Goal: Task Accomplishment & Management: Use online tool/utility

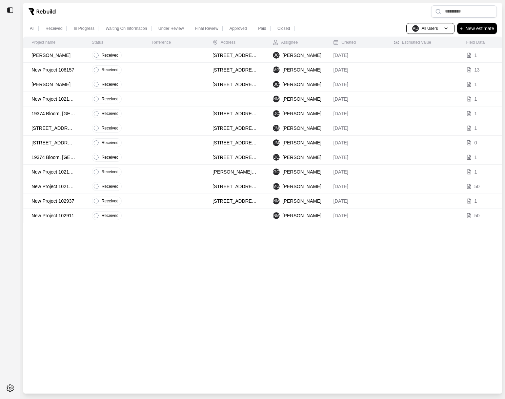
click at [64, 85] on p "Teper, Amanda" at bounding box center [54, 84] width 44 height 7
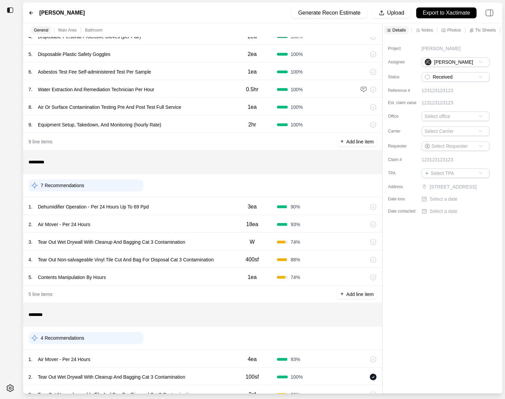
scroll to position [163, 0]
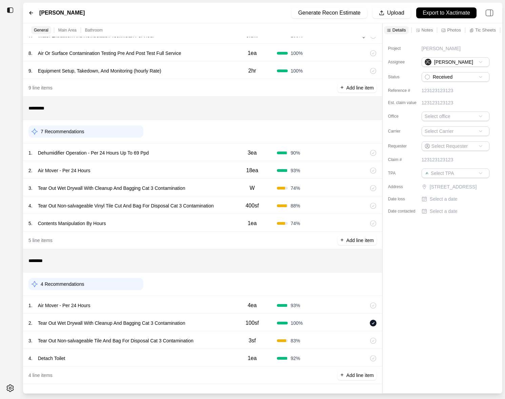
click at [203, 306] on div "1 . Air Mover - Per 24 Hours" at bounding box center [127, 305] width 199 height 9
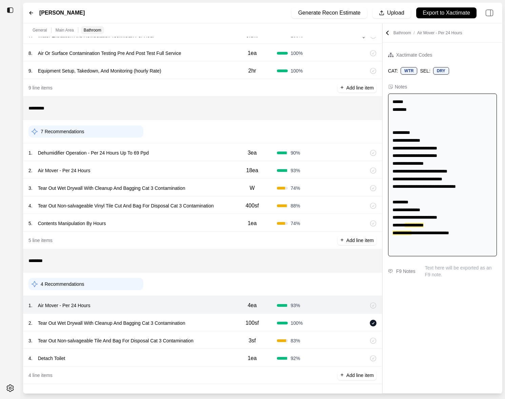
click at [213, 323] on div "2 . Tear Out Wet Drywall With Cleanup And Bagging Cat 3 Contamination" at bounding box center [127, 322] width 199 height 9
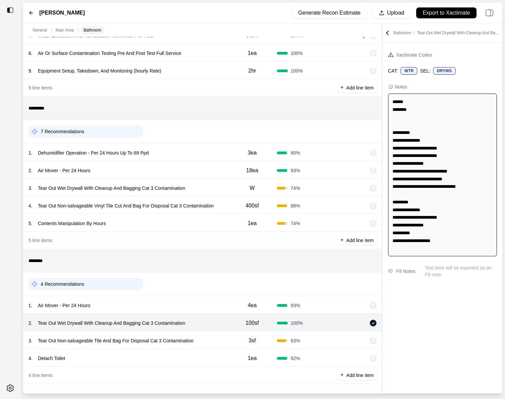
click at [213, 339] on div "3 . Tear Out Non-salvageable Tile And Bag For Disposal Cat 3 Contamination" at bounding box center [127, 340] width 199 height 9
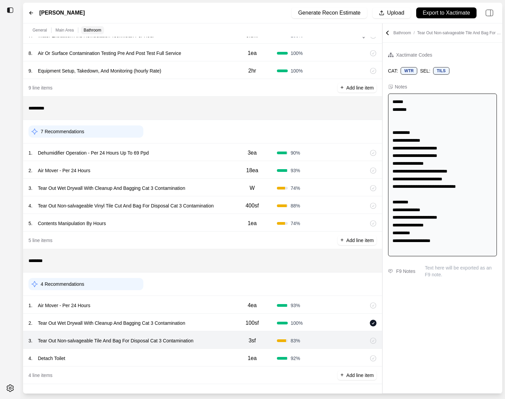
click at [213, 356] on div "4 . Detach Toilet" at bounding box center [127, 358] width 199 height 9
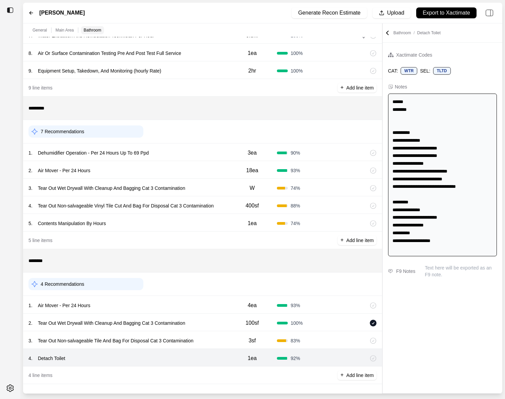
click at [214, 311] on div "1 . Air Mover - Per 24 Hours 4ea 93 %" at bounding box center [202, 305] width 359 height 18
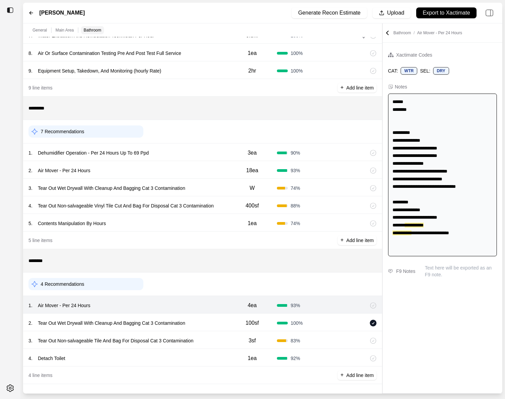
click at [208, 327] on div "2 . Tear Out Wet Drywall With Cleanup And Bagging Cat 3 Contamination 100sf 100…" at bounding box center [202, 323] width 359 height 18
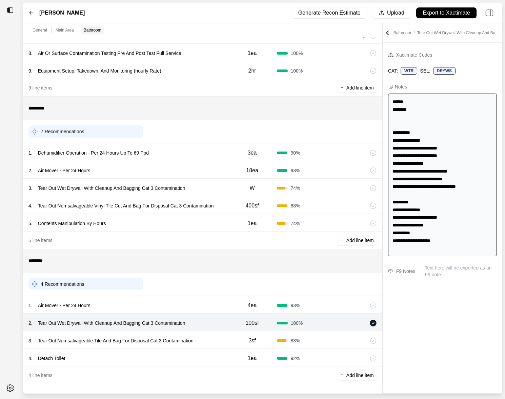
click at [208, 338] on div "3 . Tear Out Non-salvageable Tile And Bag For Disposal Cat 3 Contamination" at bounding box center [127, 340] width 199 height 9
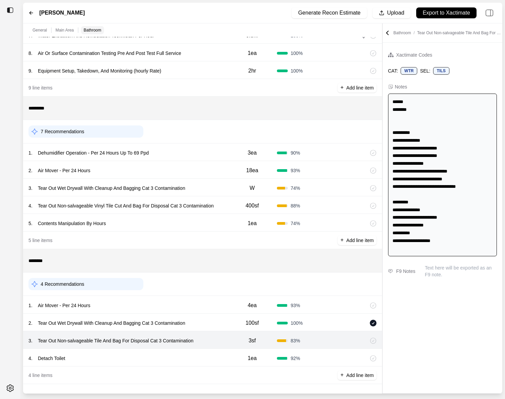
click at [197, 354] on div "4 . Detach Toilet" at bounding box center [127, 358] width 199 height 9
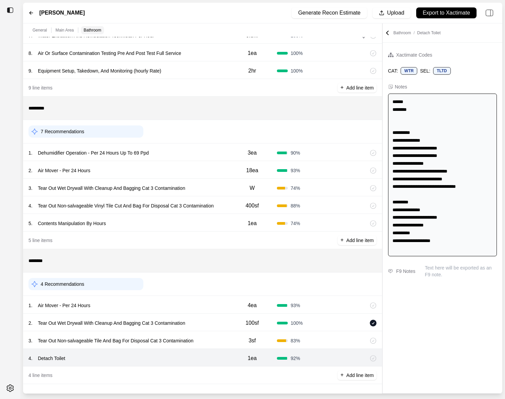
click at [199, 232] on div "5 line items + Add line item" at bounding box center [202, 241] width 359 height 18
click at [221, 212] on div "4 . Tear Out Non-salvageable Vinyl Tile Cut And Bag For Disposal Cat 3 Contamin…" at bounding box center [202, 205] width 359 height 18
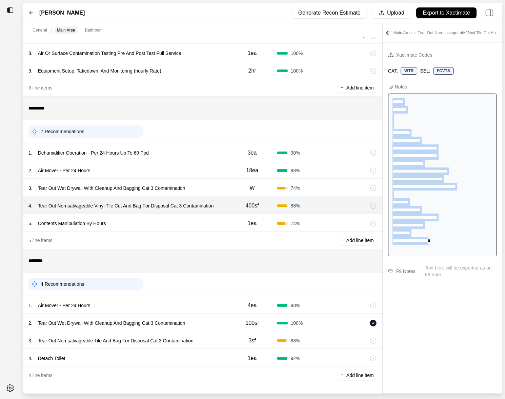
drag, startPoint x: 391, startPoint y: 100, endPoint x: 454, endPoint y: 250, distance: 162.5
click at [454, 250] on div "**********" at bounding box center [442, 175] width 109 height 163
copy div "**********"
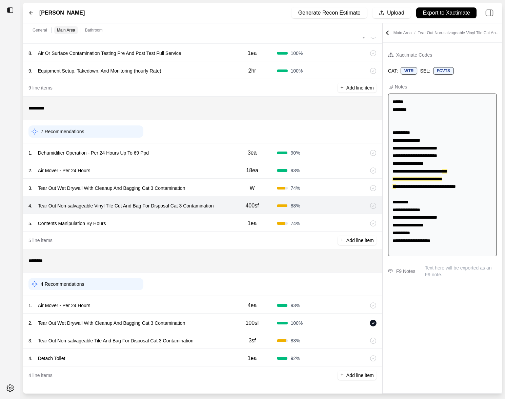
click at [199, 181] on div "3 . Tear Out Wet Drywall With Cleanup And Bagging Cat 3 Contamination W 74 %" at bounding box center [202, 188] width 359 height 18
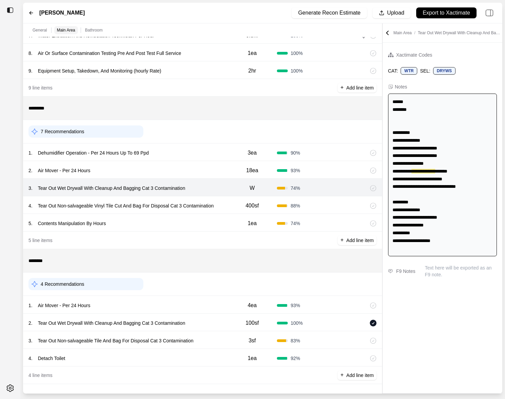
click at [199, 166] on div "2 . Air Mover - Per 24 Hours" at bounding box center [127, 170] width 199 height 9
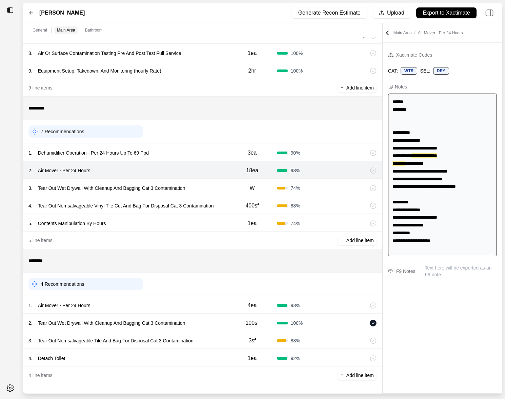
click at [213, 192] on div "3 . Tear Out Wet Drywall With Cleanup And Bagging Cat 3 Contamination" at bounding box center [127, 187] width 199 height 9
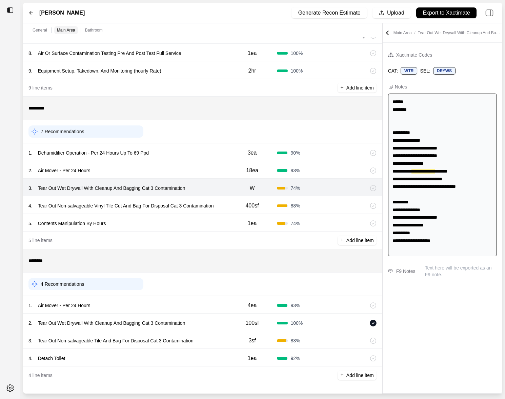
click at [202, 172] on div "2 . Air Mover - Per 24 Hours" at bounding box center [127, 170] width 199 height 9
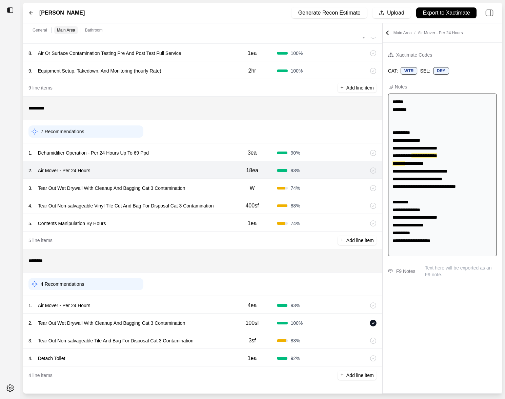
click at [198, 149] on div "1 . Dehumidifier Operation - Per 24 Hours Up To 69 Ppd" at bounding box center [127, 152] width 199 height 9
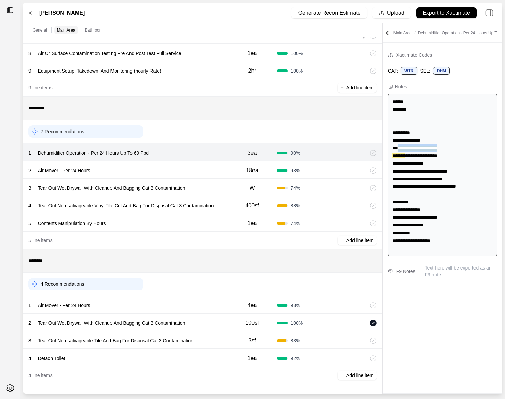
drag, startPoint x: 452, startPoint y: 149, endPoint x: 398, endPoint y: 146, distance: 54.3
click at [398, 146] on div "**********" at bounding box center [442, 175] width 109 height 163
copy span "**********"
click at [134, 172] on div "2 . Air Mover - Per 24 Hours" at bounding box center [127, 170] width 199 height 9
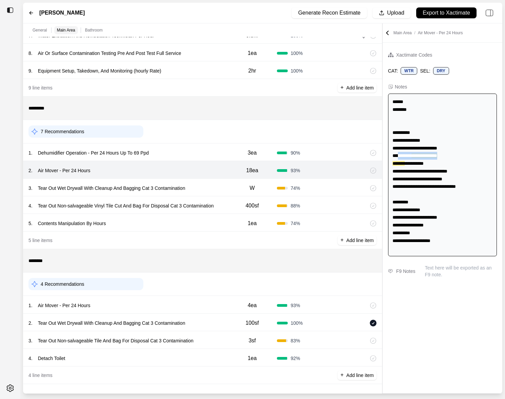
drag, startPoint x: 397, startPoint y: 156, endPoint x: 459, endPoint y: 156, distance: 61.7
click at [459, 156] on div "**********" at bounding box center [442, 175] width 109 height 163
copy div "**********"
click at [401, 303] on div "**********" at bounding box center [443, 218] width 120 height 351
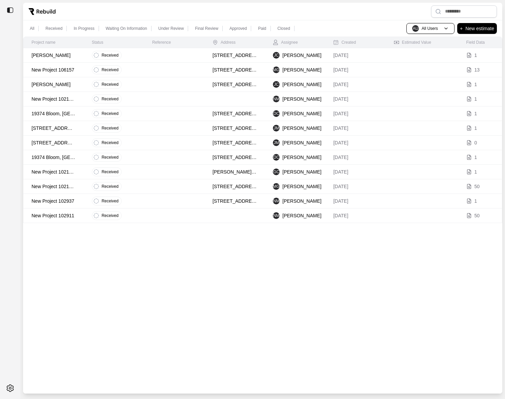
click at [79, 69] on td "New Project 106157" at bounding box center [53, 70] width 60 height 15
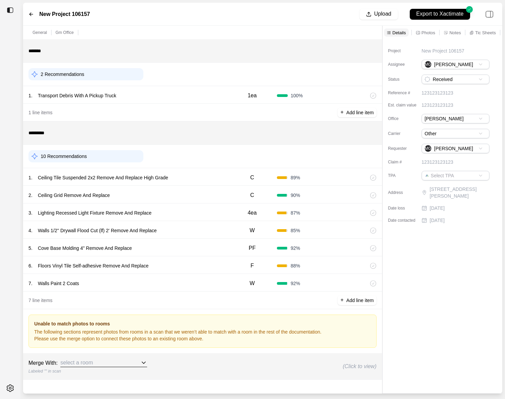
scroll to position [6, 0]
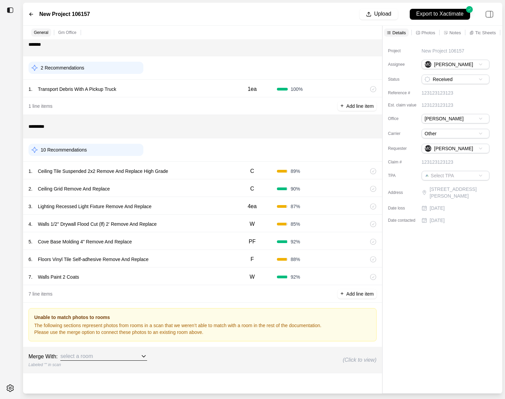
click at [191, 174] on div "1 . Ceiling Tile Suspended 2x2 Remove And Replace High Grade" at bounding box center [127, 171] width 199 height 9
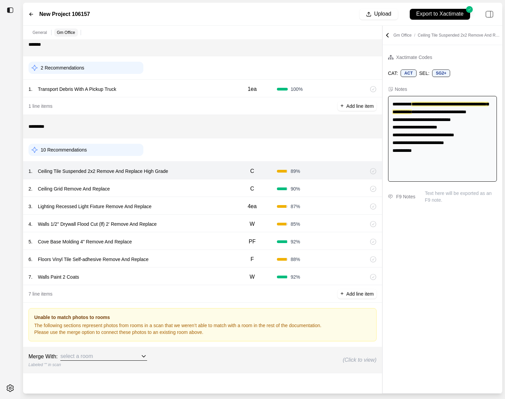
click at [191, 187] on div "2 . Ceiling Grid Remove And Replace" at bounding box center [127, 188] width 199 height 9
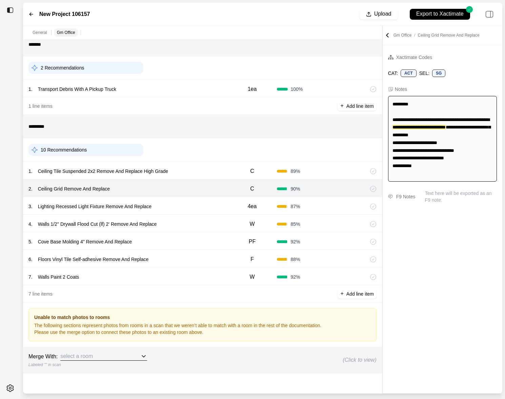
click at [191, 204] on div "3 . Lighting Recessed Light Fixture Remove And Replace" at bounding box center [127, 206] width 199 height 9
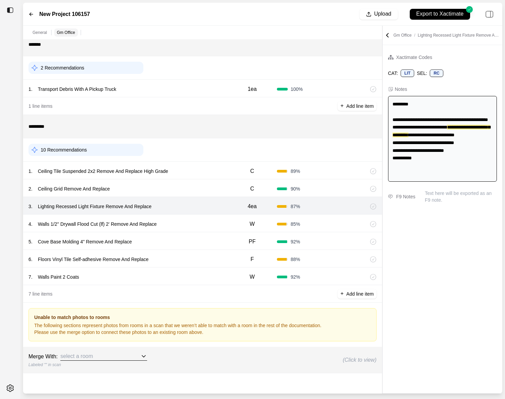
click at [192, 217] on div "4 . Walls 1/2'' Drywall Flood Cut (lf) 2' Remove And Replace W 85 %" at bounding box center [202, 224] width 359 height 18
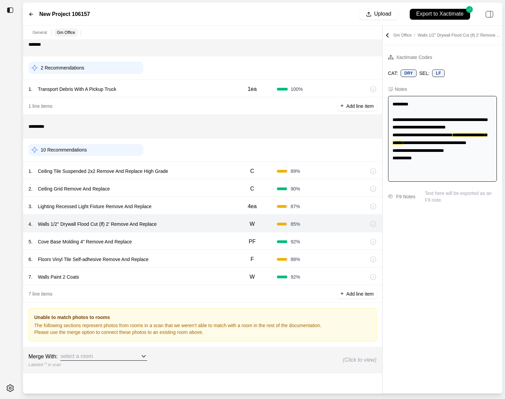
click at [186, 234] on div "5 . Cove Base Molding 4" Remove And Replace PF 92 %" at bounding box center [202, 241] width 359 height 18
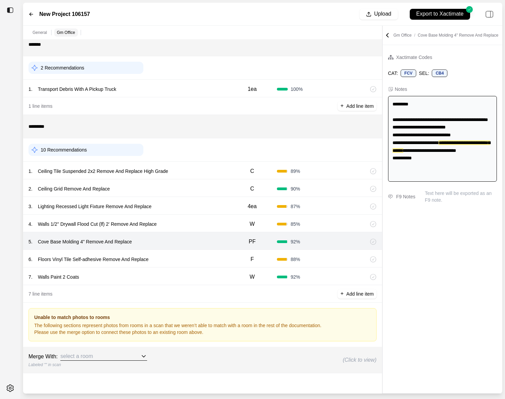
click at [184, 250] on div "6 . Floors Vinyl Tile Self-adhesive Remove And Replace F 88 %" at bounding box center [202, 259] width 359 height 18
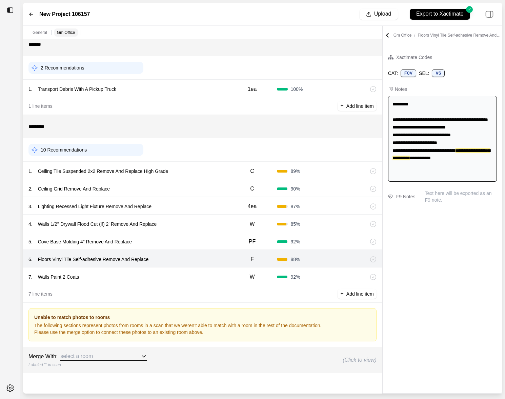
click at [183, 269] on div "7 . Walls Paint 2 Coats W 92 %" at bounding box center [202, 277] width 359 height 18
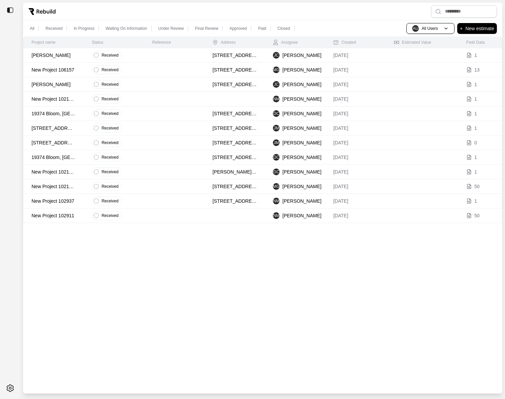
click at [149, 90] on td at bounding box center [174, 84] width 60 height 15
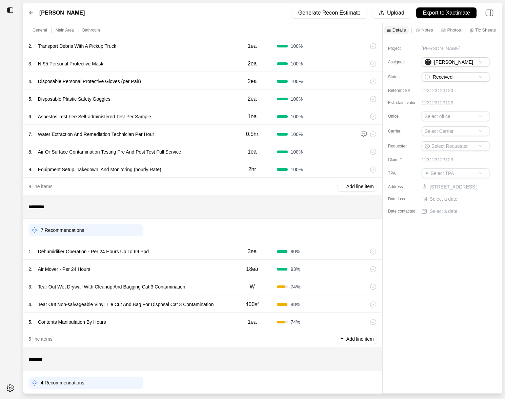
scroll to position [93, 0]
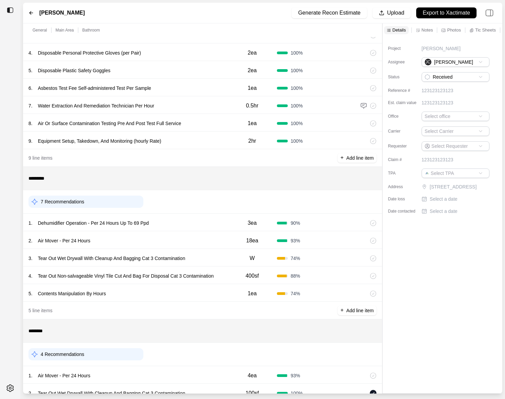
click at [177, 231] on div "2 . Air Mover - Per 24 Hours 18ea 93 %" at bounding box center [202, 240] width 359 height 18
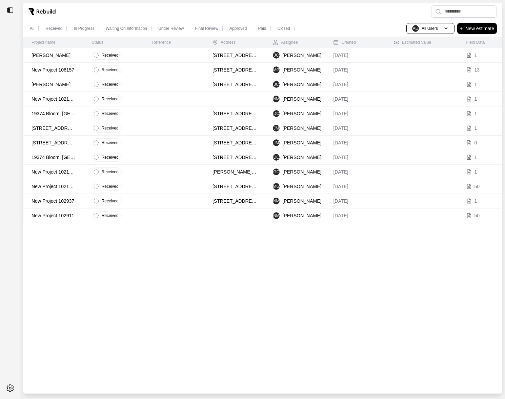
click at [146, 110] on td at bounding box center [174, 113] width 60 height 15
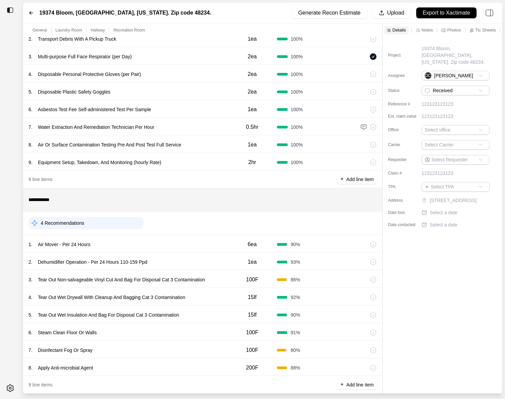
scroll to position [84, 0]
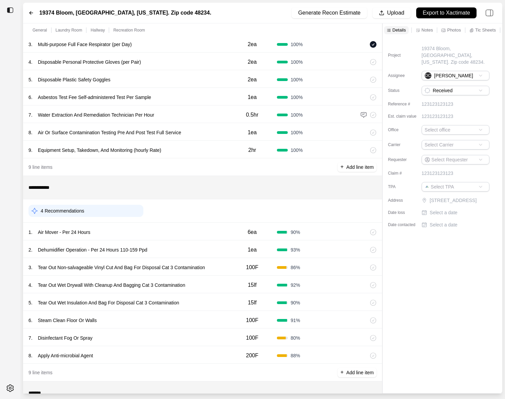
click at [210, 263] on div "3 . Tear Out Non-salvageable Vinyl Cut And Bag For Disposal Cat 3 Contamination" at bounding box center [127, 267] width 199 height 9
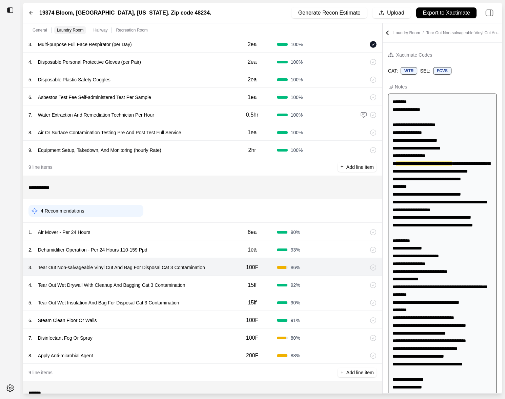
click at [207, 254] on div "2 . Dehumidifier Operation - Per 24 Hours 110-159 Ppd 1ea 93 %" at bounding box center [202, 249] width 359 height 18
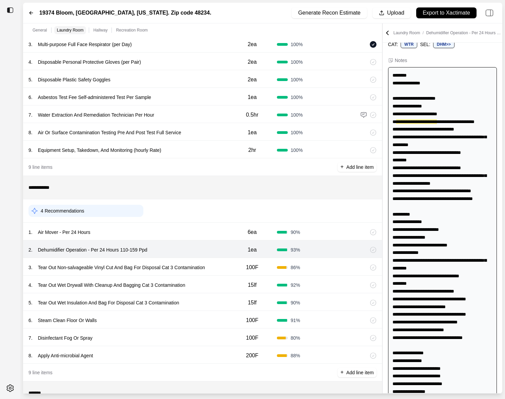
scroll to position [27, 0]
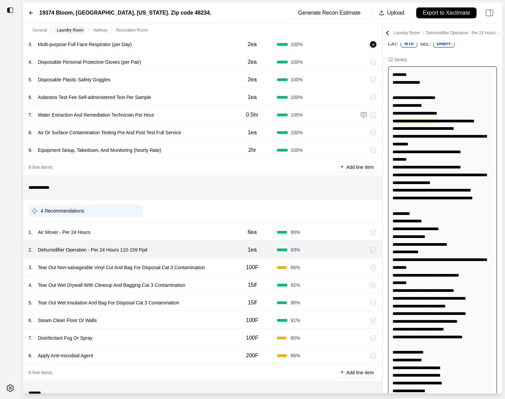
click at [194, 230] on div "1 . Air Mover - Per 24 Hours" at bounding box center [127, 232] width 199 height 9
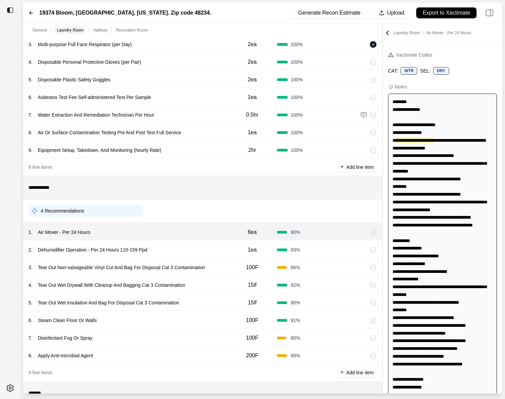
scroll to position [0, 0]
click at [201, 250] on div "2 . Dehumidifier Operation - Per 24 Hours 110-159 Ppd" at bounding box center [127, 249] width 199 height 9
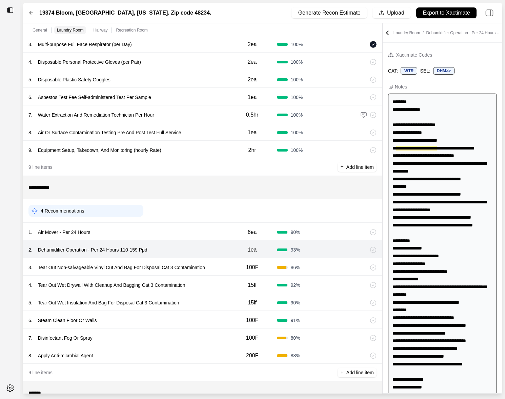
click at [220, 266] on div "3 . Tear Out Non-salvageable Vinyl Cut And Bag For Disposal Cat 3 Contamination" at bounding box center [127, 267] width 199 height 9
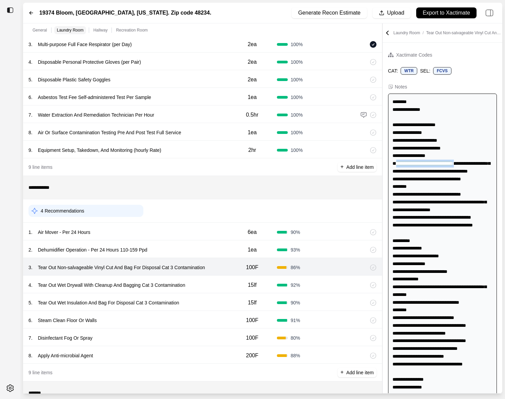
drag, startPoint x: 466, startPoint y: 161, endPoint x: 395, endPoint y: 162, distance: 71.2
click at [395, 162] on div "**********" at bounding box center [442, 387] width 109 height 587
copy div "**********"
click at [203, 286] on div "4 . Tear Out Wet Drywall With Cleanup And Bagging Cat 3 Contamination" at bounding box center [127, 284] width 199 height 9
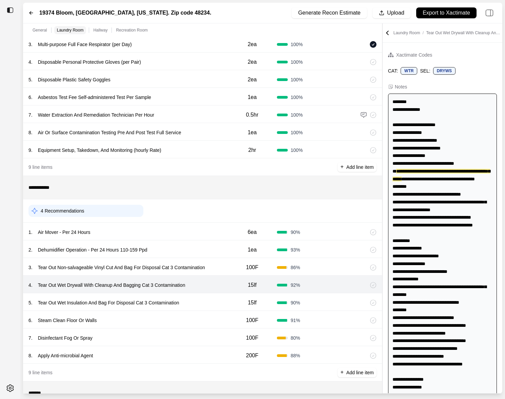
click at [198, 296] on div "5 . Tear Out Wet Insulation And Bag For Disposal Cat 3 Contamination 15lf 90 %" at bounding box center [202, 302] width 359 height 18
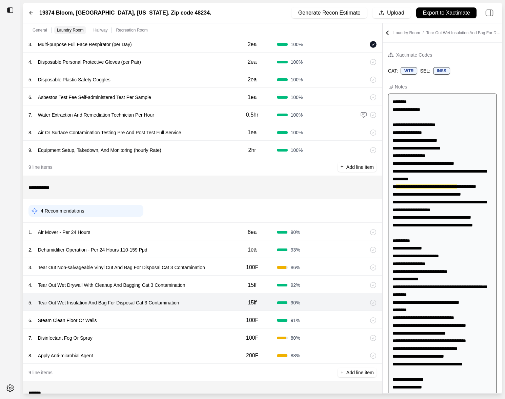
click at [200, 283] on div "4 . Tear Out Wet Drywall With Cleanup And Bagging Cat 3 Contamination" at bounding box center [127, 284] width 199 height 9
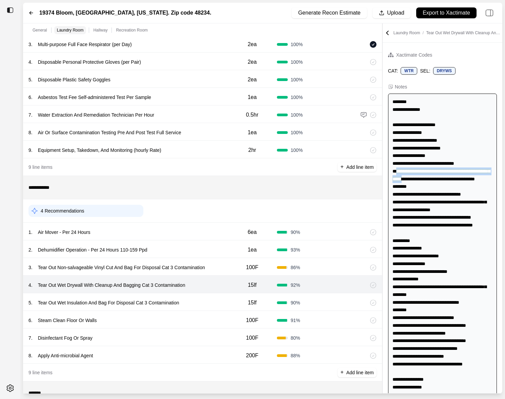
drag, startPoint x: 395, startPoint y: 172, endPoint x: 413, endPoint y: 177, distance: 18.1
click at [413, 177] on div "**********" at bounding box center [442, 387] width 109 height 587
copy span "**********"
click at [197, 300] on div "5 . Tear Out Wet Insulation And Bag For Disposal Cat 3 Contamination" at bounding box center [127, 302] width 199 height 9
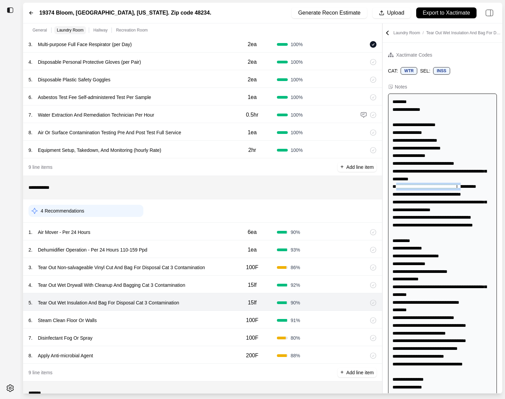
drag, startPoint x: 395, startPoint y: 185, endPoint x: 470, endPoint y: 185, distance: 74.6
click at [470, 185] on div "**********" at bounding box center [442, 387] width 109 height 587
copy div "**********"
click at [146, 323] on div "6 . Steam Clean Floor Or Walls" at bounding box center [127, 320] width 199 height 9
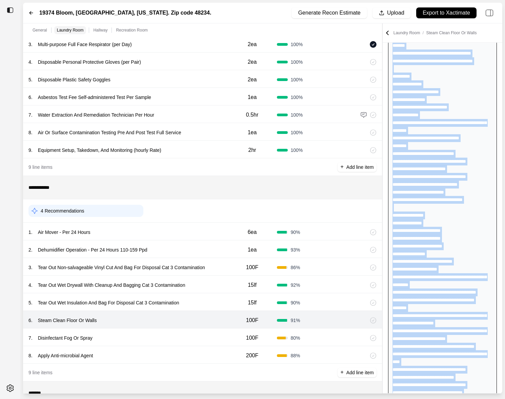
scroll to position [319, 0]
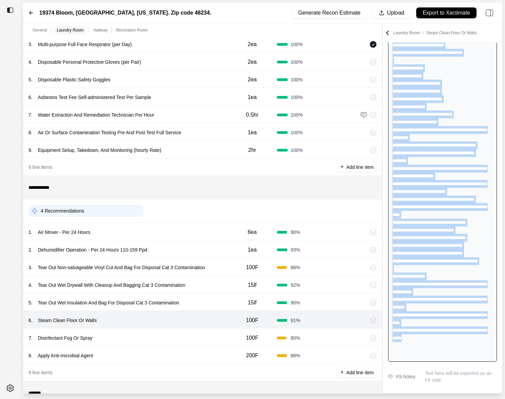
drag, startPoint x: 393, startPoint y: 100, endPoint x: 462, endPoint y: 353, distance: 261.5
click at [462, 353] on div "**********" at bounding box center [442, 67] width 109 height 587
copy div "**********"
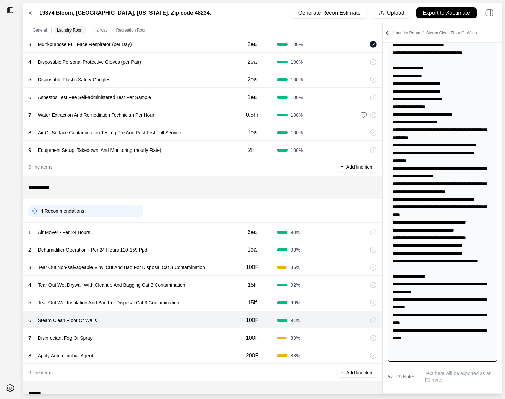
click at [152, 339] on div "7 . Disinfectant Fog Or Spray" at bounding box center [127, 337] width 199 height 9
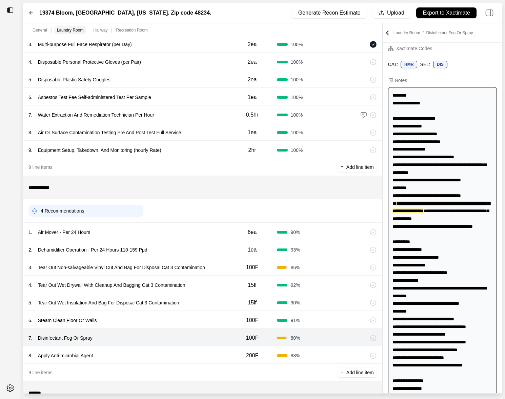
scroll to position [0, 0]
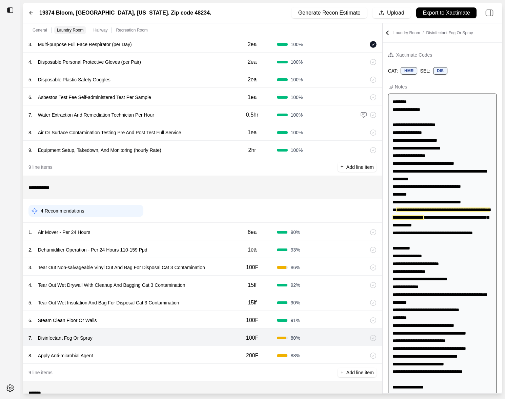
click at [151, 351] on div "8 . Apply Anti-microbial Agent" at bounding box center [127, 355] width 199 height 9
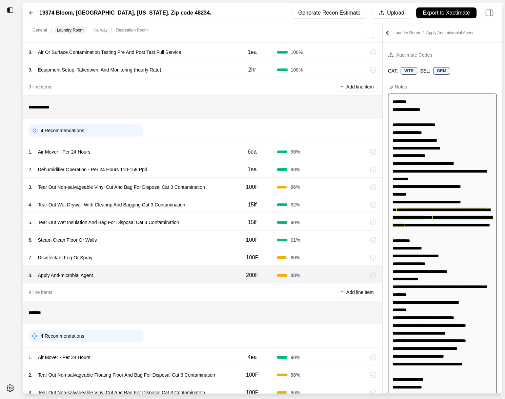
scroll to position [245, 0]
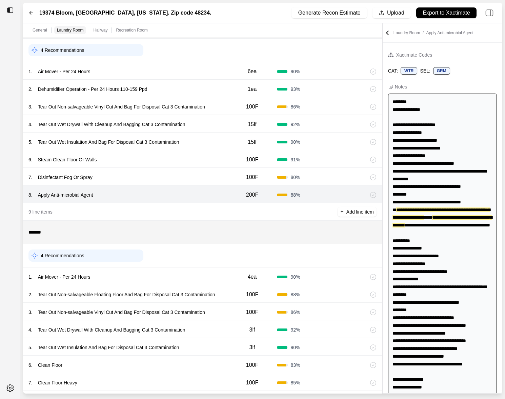
click at [171, 277] on div "1 . Air Mover - Per 24 Hours" at bounding box center [127, 276] width 199 height 9
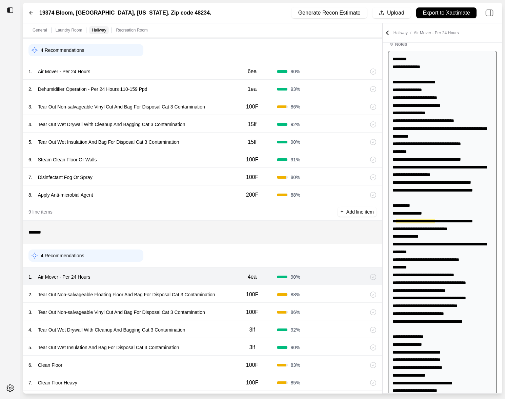
scroll to position [45, 0]
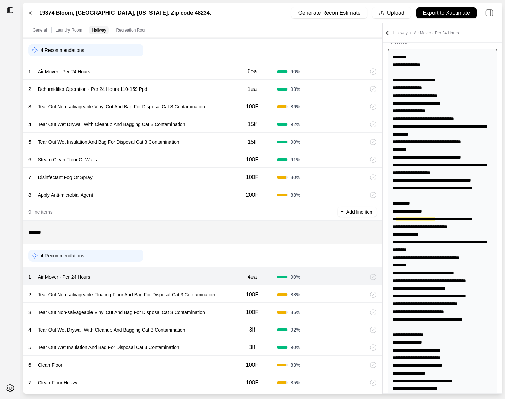
click at [227, 294] on div "2 . Tear Out Non-salvageable Floating Floor And Bag For Disposal Cat 3 Contamin…" at bounding box center [127, 294] width 199 height 9
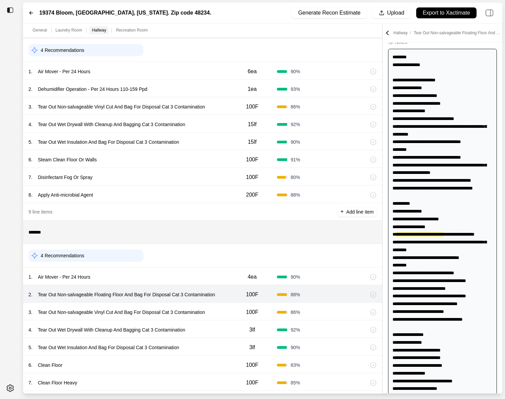
scroll to position [60, 0]
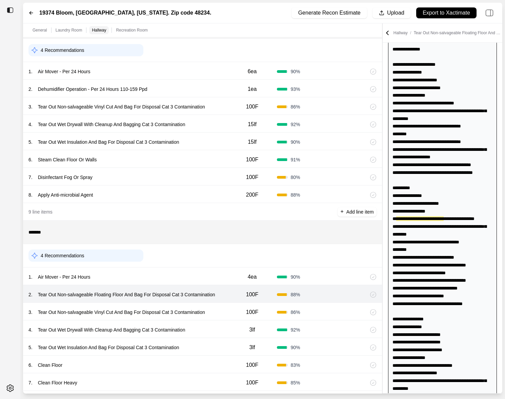
click at [228, 313] on div "100F" at bounding box center [253, 313] width 50 height 14
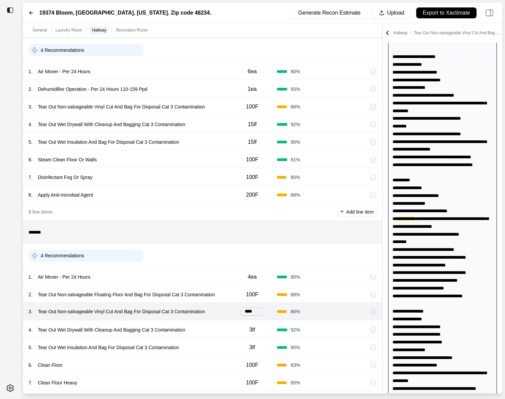
click at [222, 327] on div "4 . Tear Out Wet Drywall With Cleanup And Bagging Cat 3 Contamination" at bounding box center [127, 329] width 199 height 9
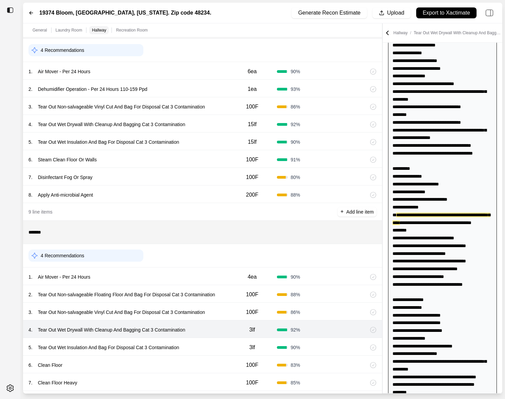
click at [218, 345] on div "5 . Tear Out Wet Insulation And Bag For Disposal Cat 3 Contamination" at bounding box center [127, 347] width 199 height 9
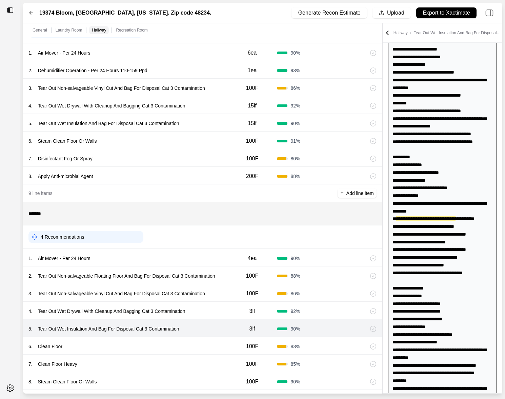
scroll to position [292, 0]
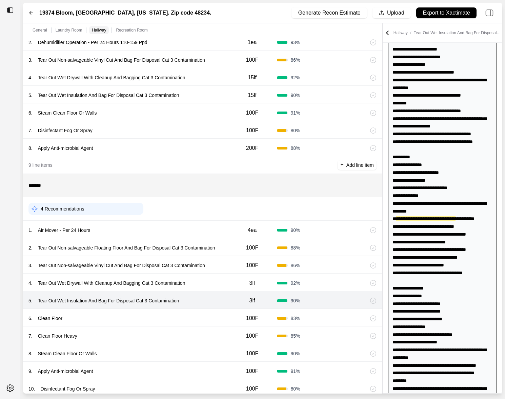
click at [212, 319] on div "6 . Clean Floor" at bounding box center [127, 318] width 199 height 9
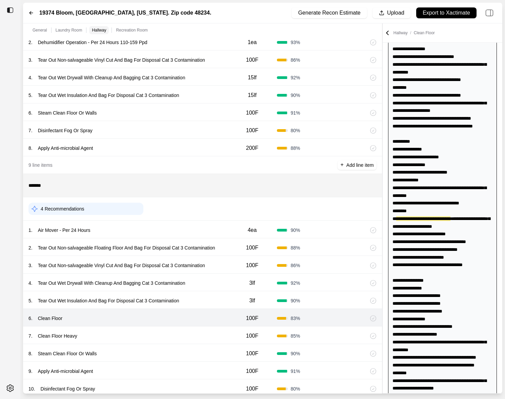
click at [212, 331] on div "7 . Clean Floor Heavy" at bounding box center [127, 335] width 199 height 9
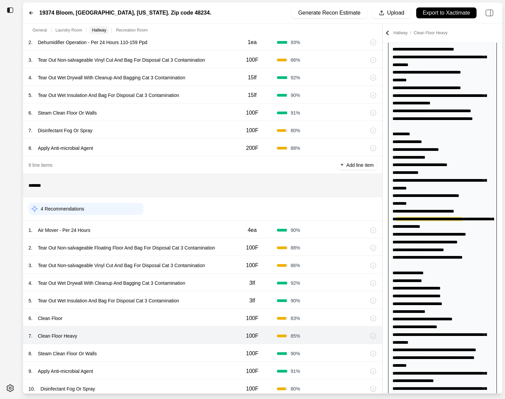
click at [206, 355] on div "8 . Steam Clean Floor Or Walls" at bounding box center [127, 353] width 199 height 9
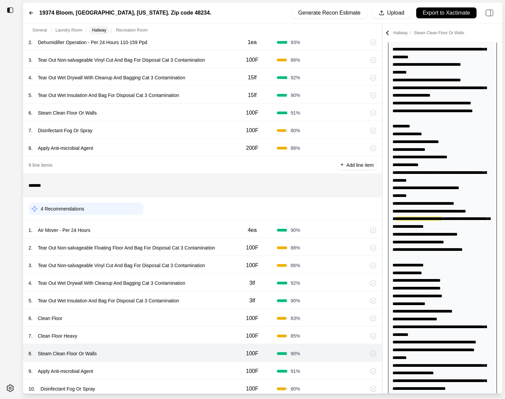
click at [204, 367] on div "9 . Apply Anti-microbial Agent" at bounding box center [127, 371] width 199 height 9
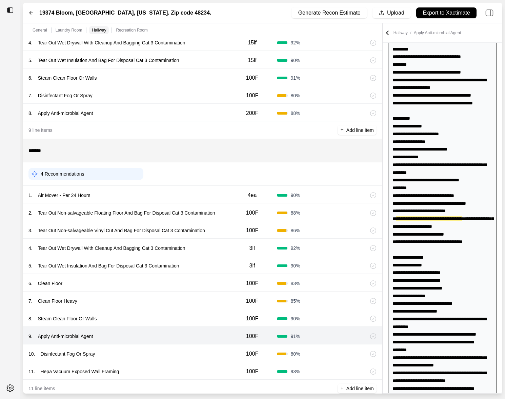
scroll to position [328, 0]
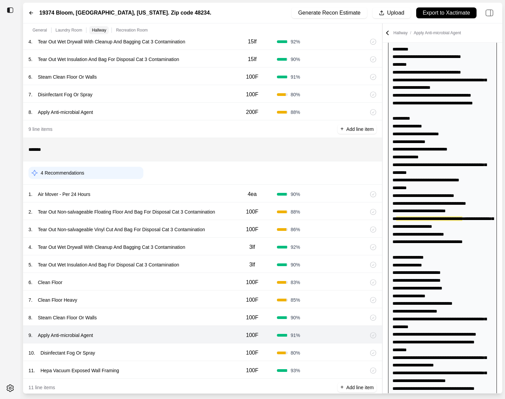
click at [205, 351] on div "10 . Disinfectant Fog Or Spray" at bounding box center [127, 352] width 199 height 9
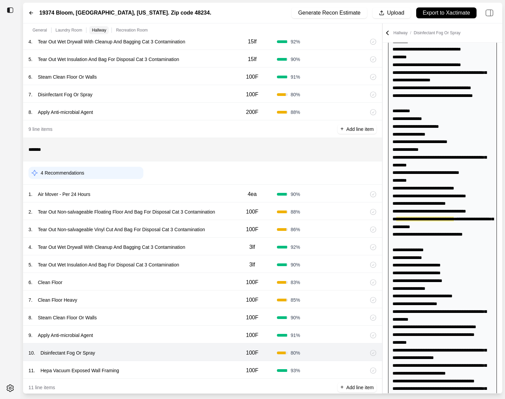
click at [203, 362] on div "11 . Hepa Vacuum Exposed Wall Framing 100F 93 %" at bounding box center [202, 370] width 359 height 18
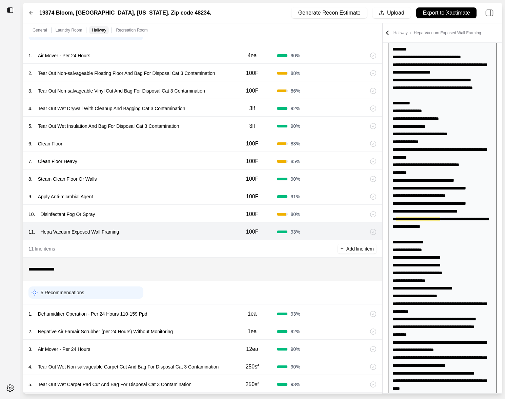
scroll to position [479, 0]
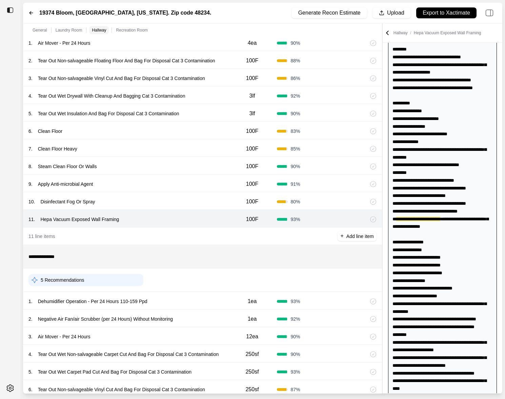
click at [218, 297] on div "1 . Dehumidifier Operation - Per 24 Hours 110-159 Ppd" at bounding box center [127, 301] width 199 height 9
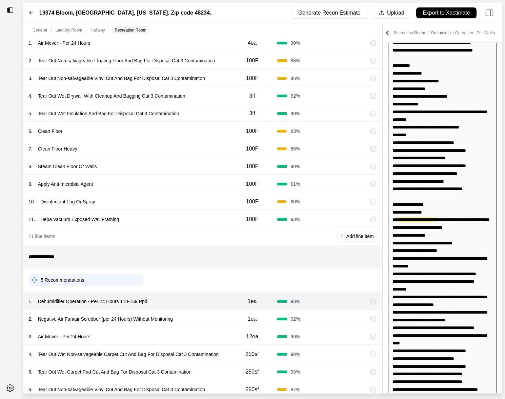
scroll to position [184, 0]
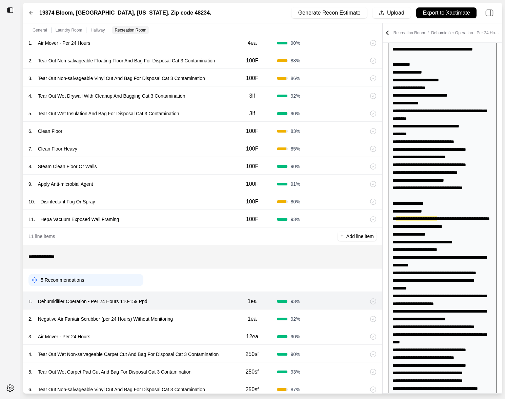
click at [206, 319] on div "2 . Negative Air Fan/air Scrubber (per 24 Hours) Without Monitoring" at bounding box center [127, 318] width 199 height 9
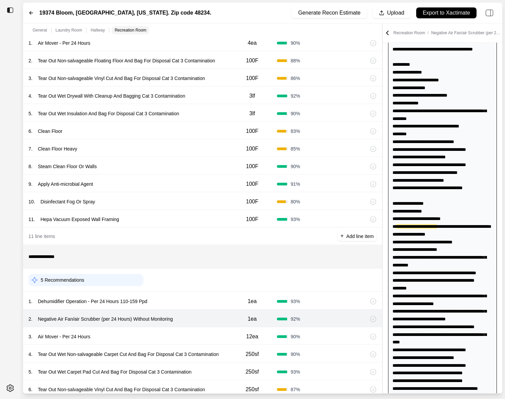
scroll to position [192, 0]
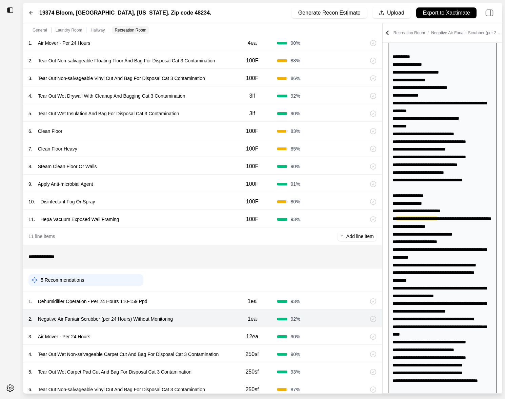
click at [204, 335] on div "3 . Air Mover - Per 24 Hours" at bounding box center [127, 336] width 199 height 9
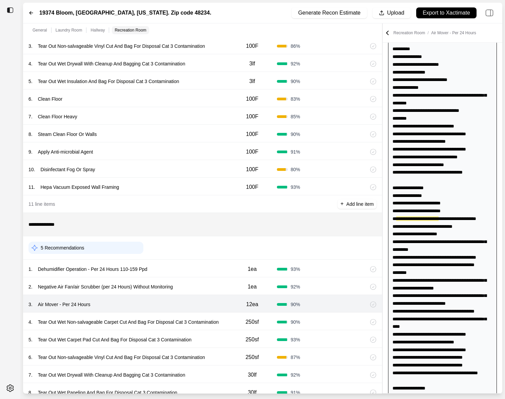
scroll to position [511, 0]
click at [211, 326] on div "4 . Tear Out Wet Non-salvageable Carpet Cut And Bag For Disposal Cat 3 Contamin…" at bounding box center [202, 321] width 359 height 18
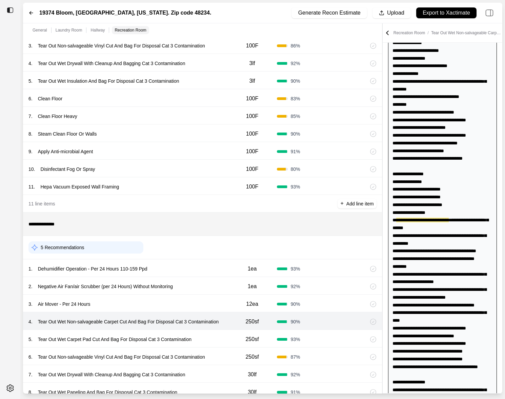
scroll to position [215, 0]
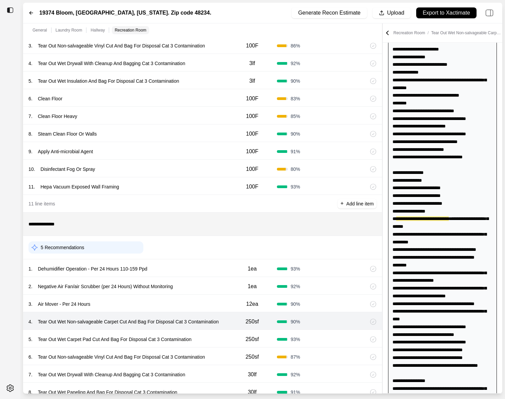
click at [211, 341] on div "5 . Tear Out Wet Carpet Pad Cut And Bag For Disposal Cat 3 Contamination" at bounding box center [127, 339] width 199 height 9
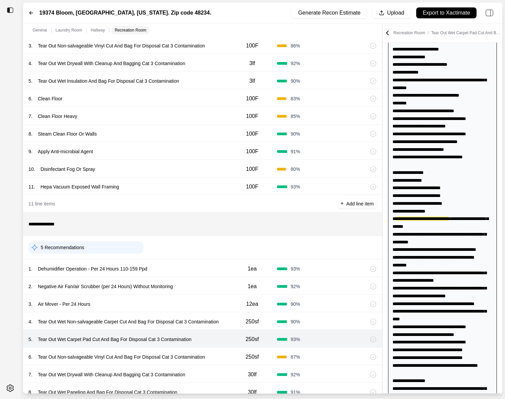
click at [220, 361] on div "6 . Tear Out Non-salvageable Vinyl Cut And Bag For Disposal Cat 3 Contamination…" at bounding box center [202, 357] width 359 height 18
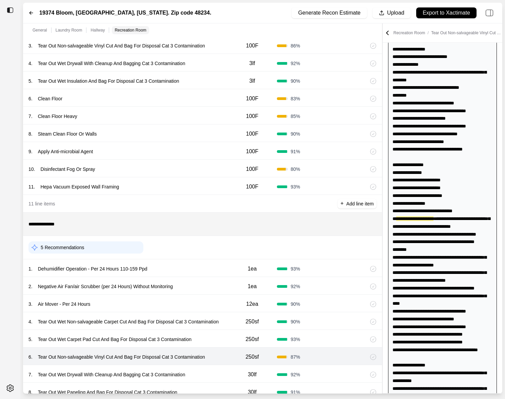
click at [220, 365] on div "7 . Tear Out Wet Drywall With Cleanup And Bagging Cat 3 Contamination 30lf 92 %" at bounding box center [202, 374] width 359 height 18
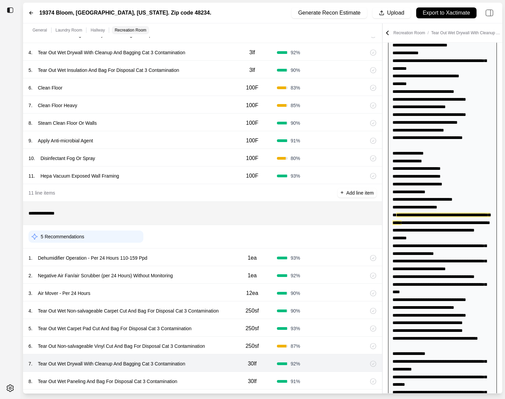
scroll to position [543, 0]
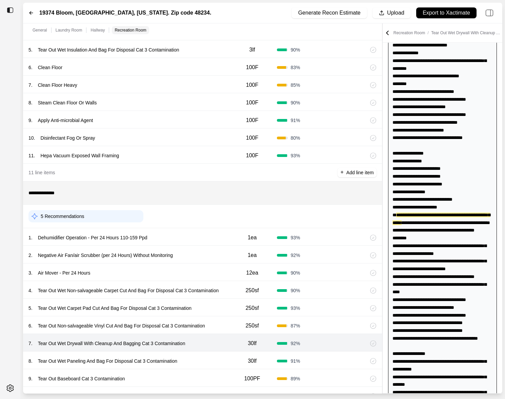
click at [220, 365] on div "8 . Tear Out Wet Paneling And Bag For Disposal Cat 3 Contamination" at bounding box center [127, 360] width 199 height 9
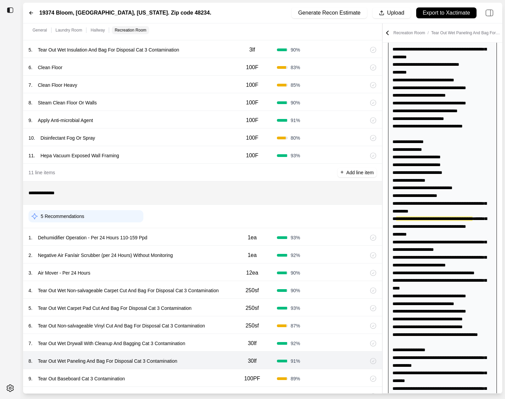
click at [214, 375] on div "9 . Tear Out Baseboard Cat 3 Contamination" at bounding box center [127, 378] width 199 height 9
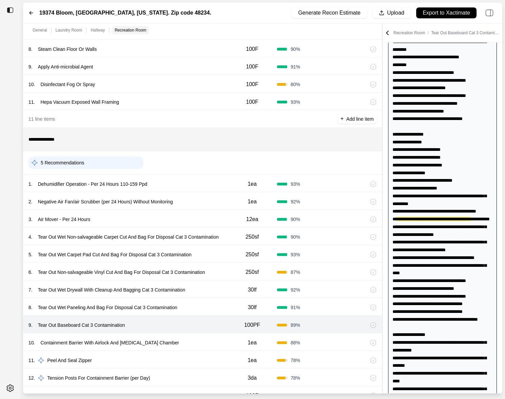
scroll to position [603, 0]
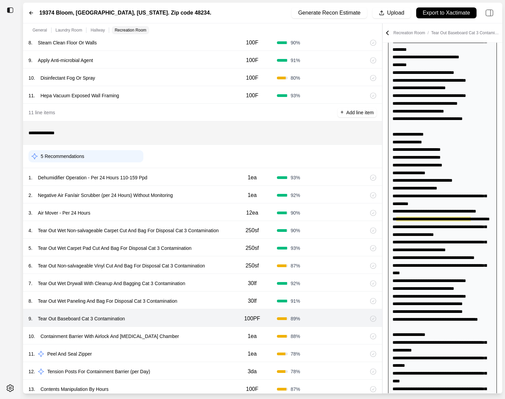
click at [210, 329] on div "10 . Containment Barrier With Airlock And Decontamination Chamber 1ea 88 %" at bounding box center [202, 336] width 359 height 18
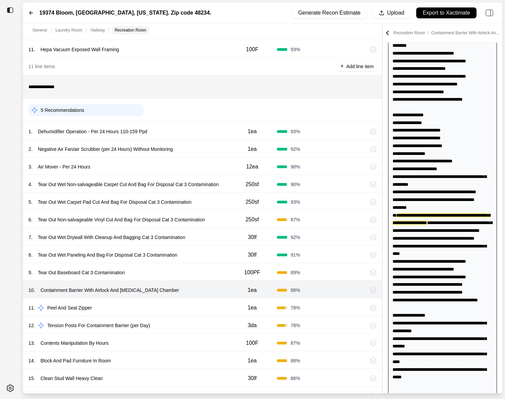
scroll to position [648, 0]
click at [210, 334] on div "13 . Contents Manipulation By Hours 100F 87 %" at bounding box center [202, 343] width 359 height 18
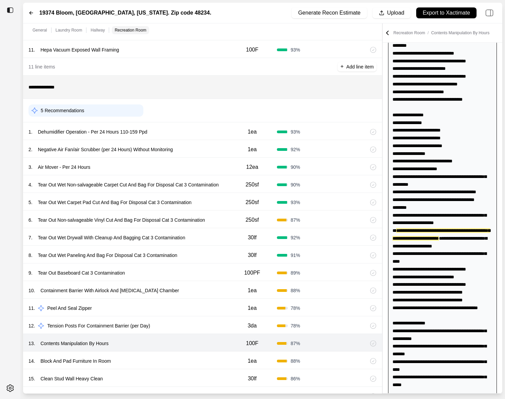
scroll to position [288, 0]
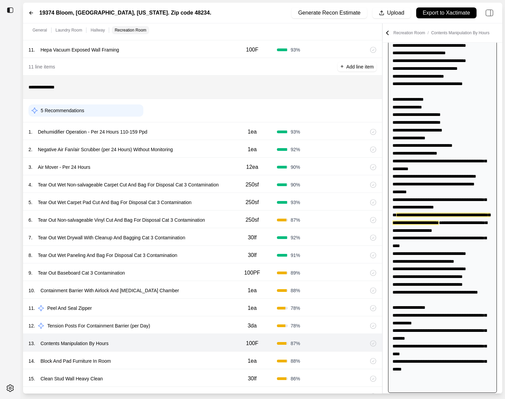
click at [211, 365] on div "14 . Block And Pad Furniture In Room 1ea 88 %" at bounding box center [202, 361] width 359 height 18
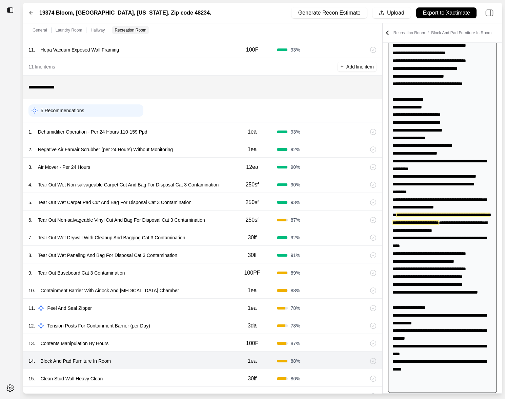
click at [208, 375] on div "15 . Clean Stud Wall Heavy Clean" at bounding box center [127, 378] width 199 height 9
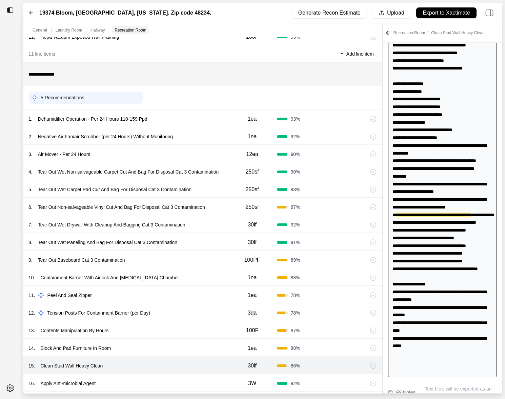
scroll to position [691, 0]
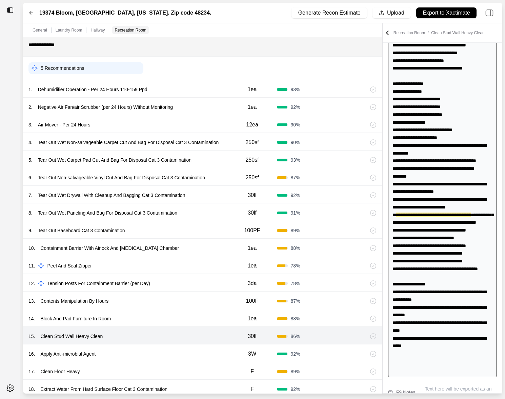
click at [209, 354] on div "16 . Apply Anti-microbial Agent" at bounding box center [127, 353] width 199 height 9
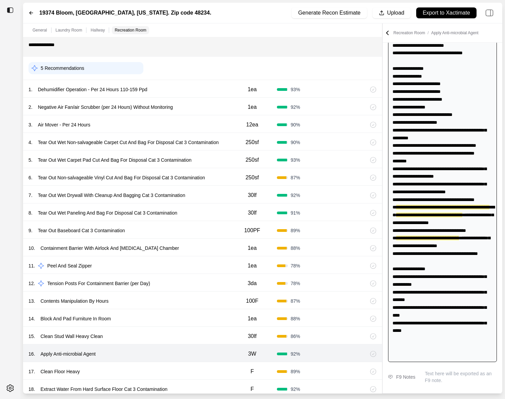
click at [209, 370] on div "17 . Clean Floor Heavy" at bounding box center [127, 371] width 199 height 9
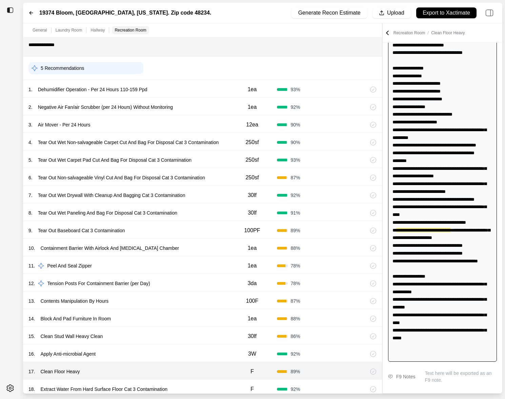
click at [209, 349] on div "16 . Apply Anti-microbial Agent" at bounding box center [127, 353] width 199 height 9
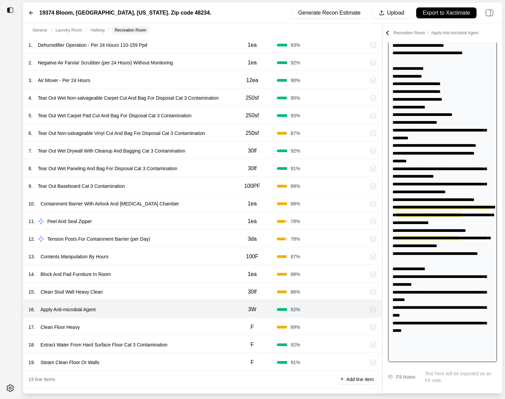
scroll to position [739, 0]
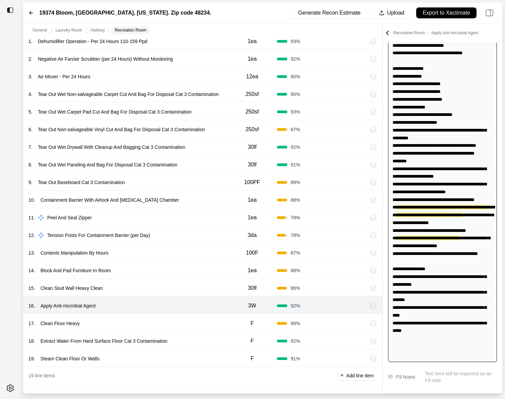
click at [209, 336] on div "18 . Extract Water From Hard Surface Floor Cat 3 Contamination" at bounding box center [127, 340] width 199 height 9
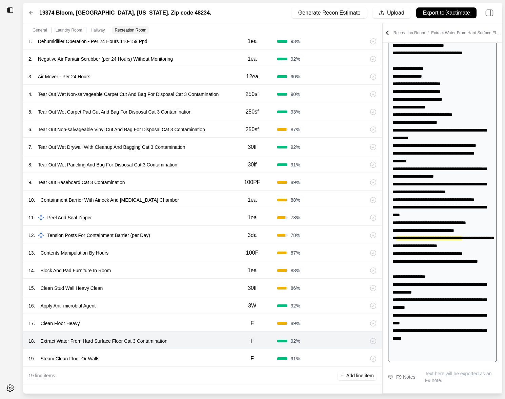
scroll to position [319, 0]
click at [209, 367] on div "19 line items + Add line item" at bounding box center [202, 376] width 359 height 18
click at [211, 356] on div "19 . Steam Clean Floor Or Walls" at bounding box center [127, 358] width 199 height 9
